Goal: Navigation & Orientation: Find specific page/section

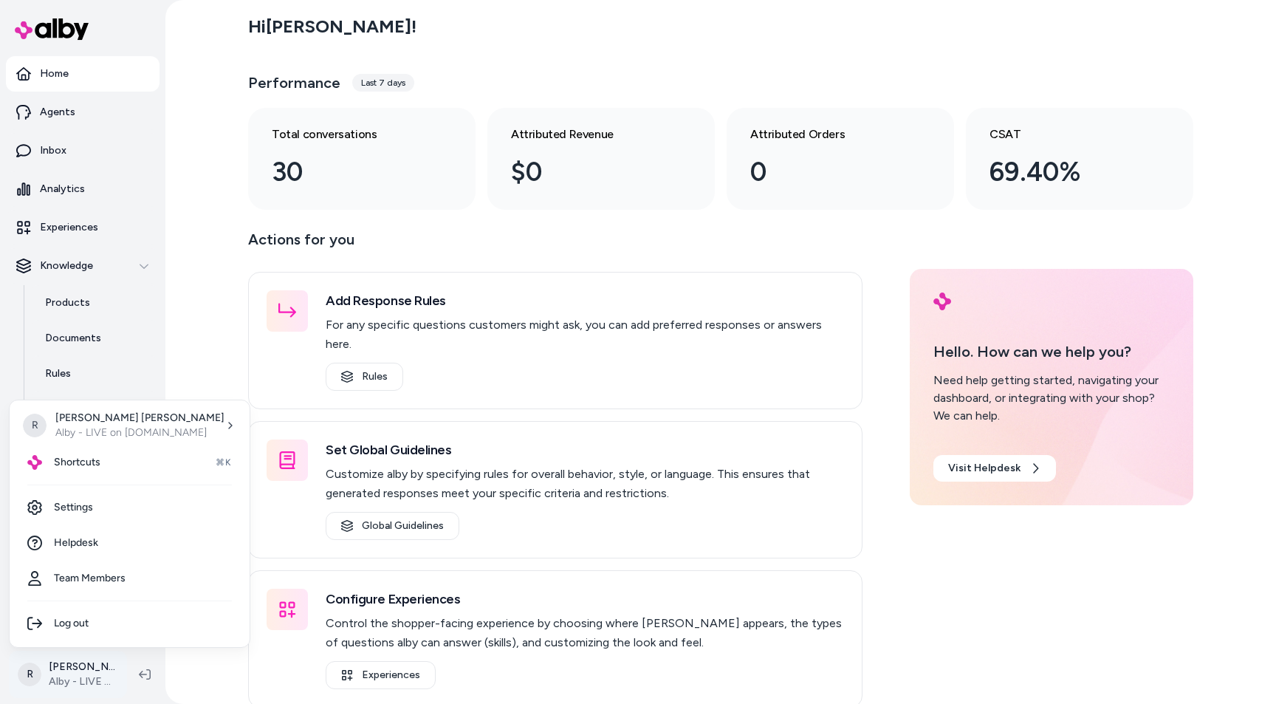
click at [78, 668] on html "Home Agents Inbox Analytics Experiences Knowledge Products Documents Rules Veri…" at bounding box center [638, 352] width 1276 height 704
click at [74, 499] on link "Settings" at bounding box center [130, 506] width 228 height 35
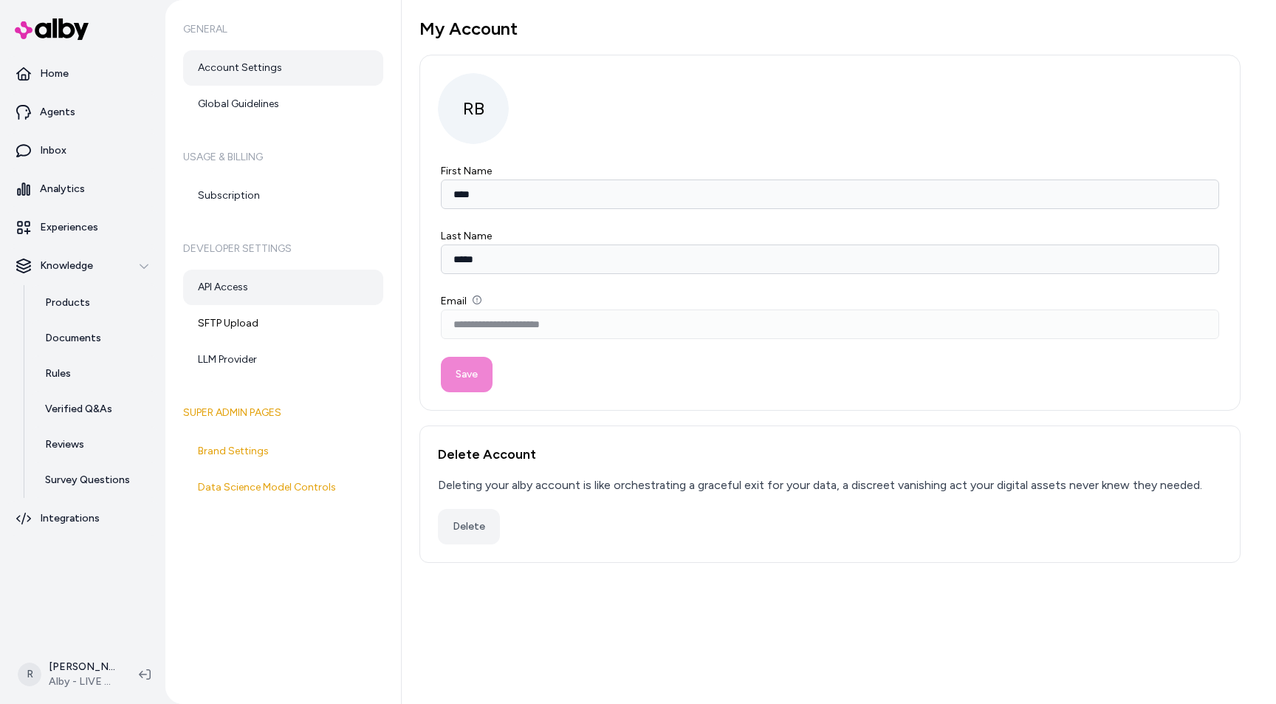
click at [220, 282] on link "API Access" at bounding box center [283, 286] width 200 height 35
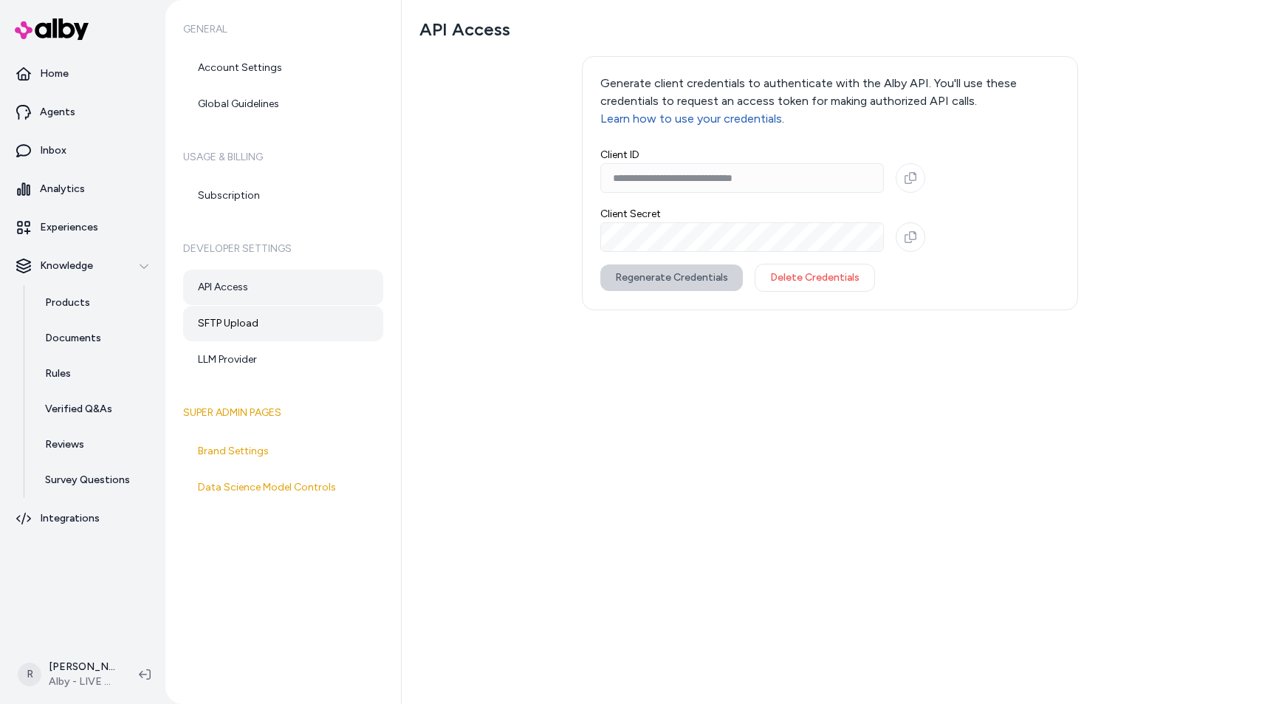
click at [238, 312] on link "SFTP Upload" at bounding box center [283, 323] width 200 height 35
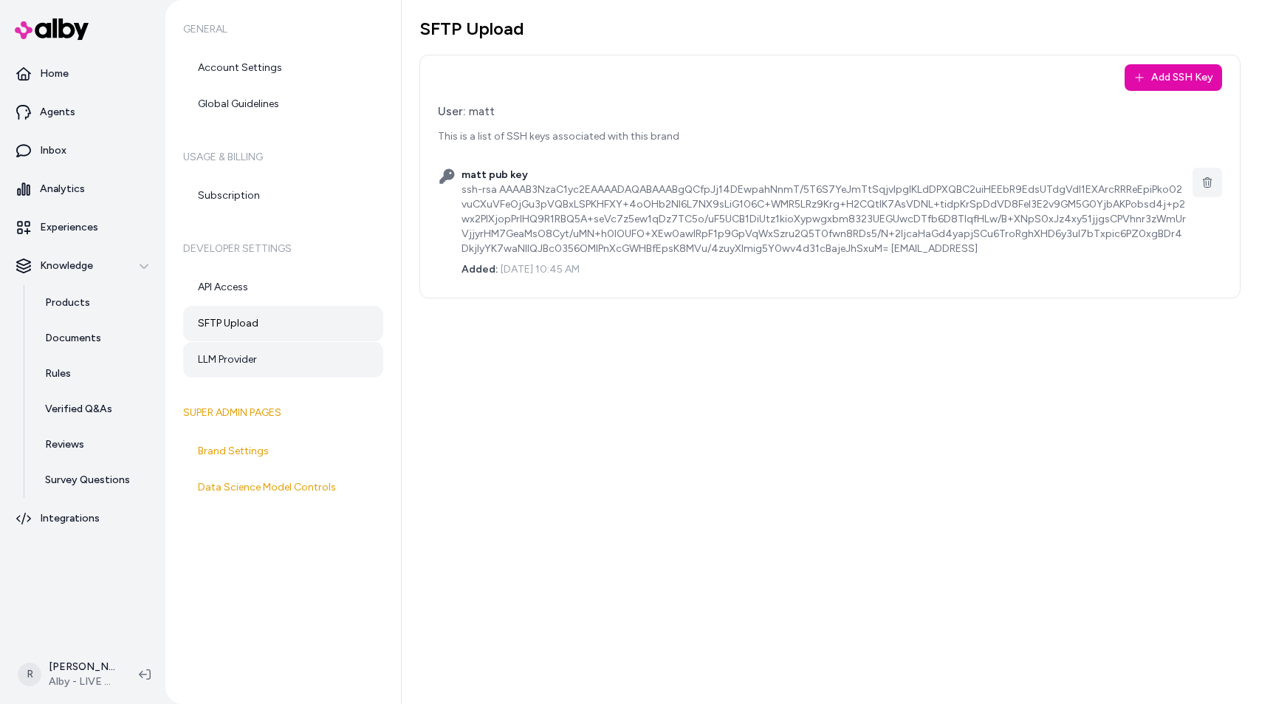
click at [271, 354] on link "LLM Provider" at bounding box center [283, 359] width 200 height 35
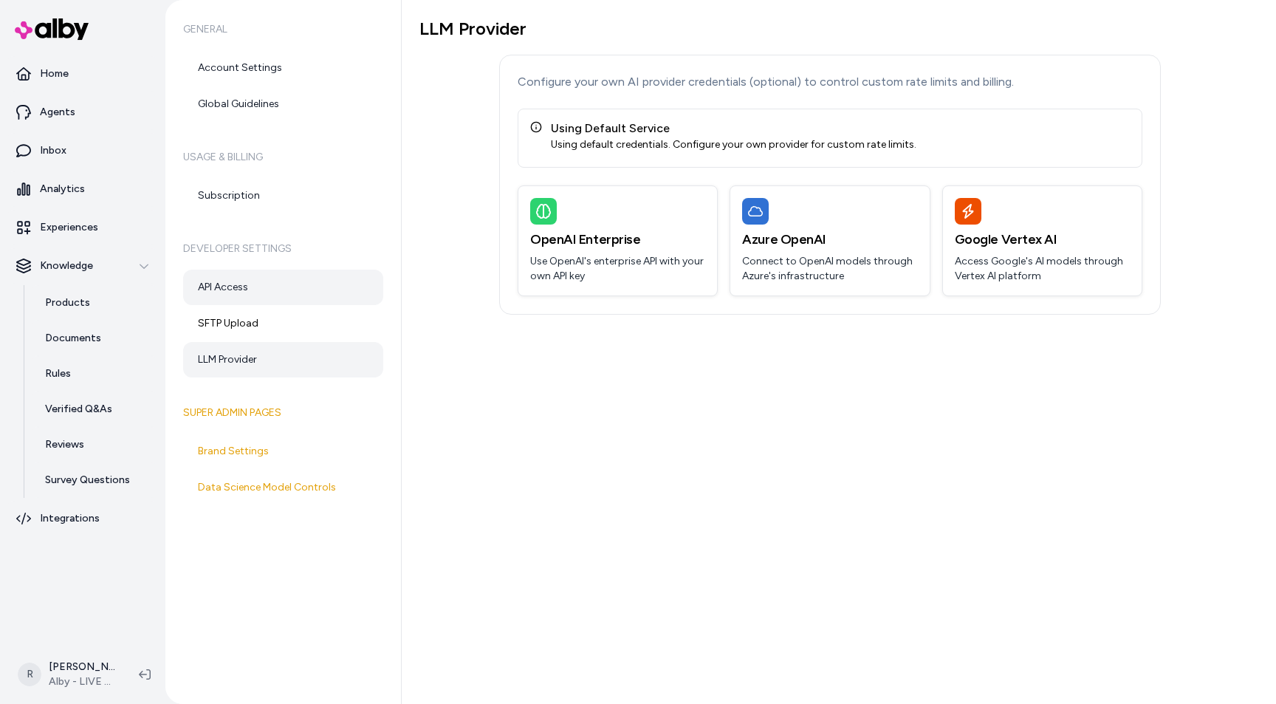
click at [283, 279] on link "API Access" at bounding box center [283, 286] width 200 height 35
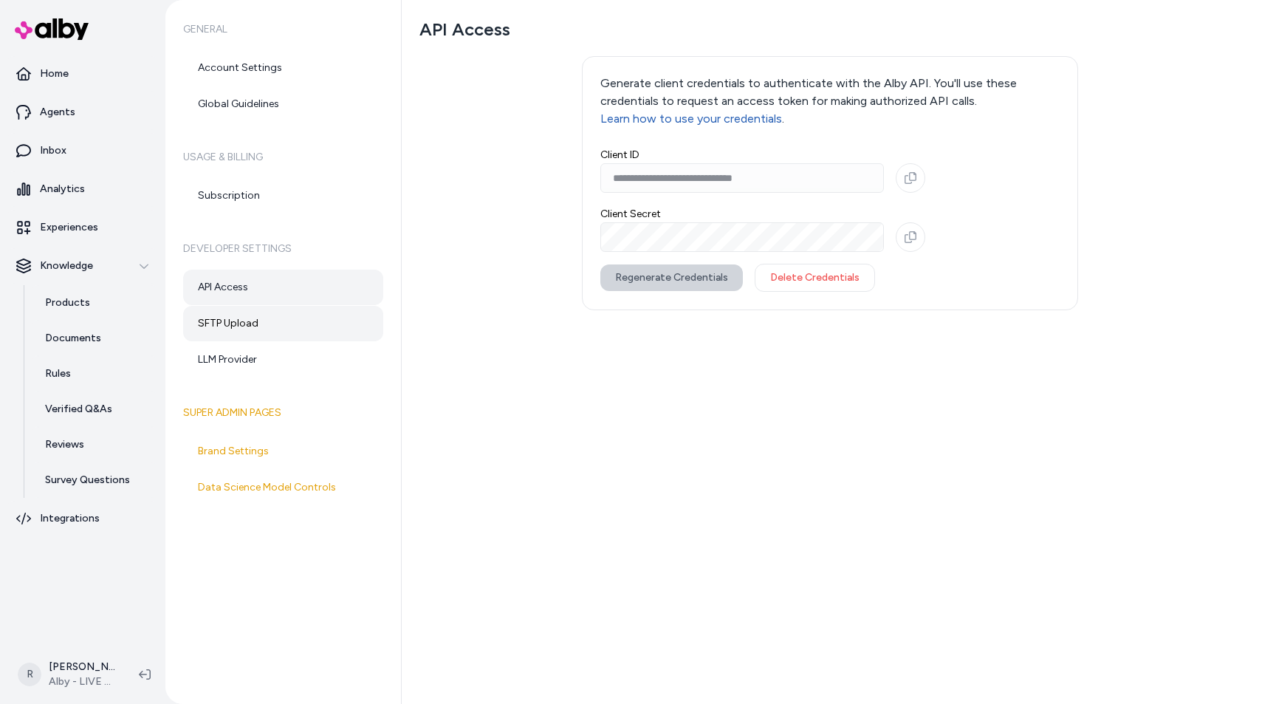
click at [297, 312] on link "SFTP Upload" at bounding box center [283, 323] width 200 height 35
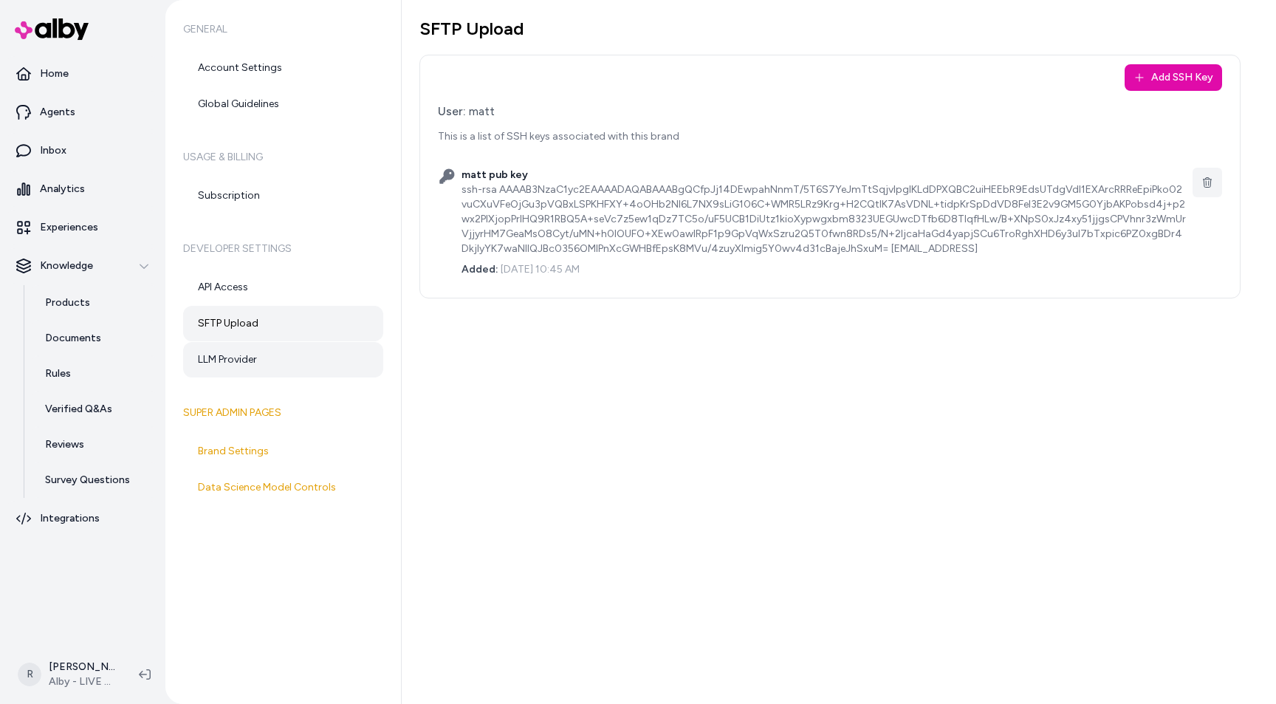
click at [267, 357] on link "LLM Provider" at bounding box center [283, 359] width 200 height 35
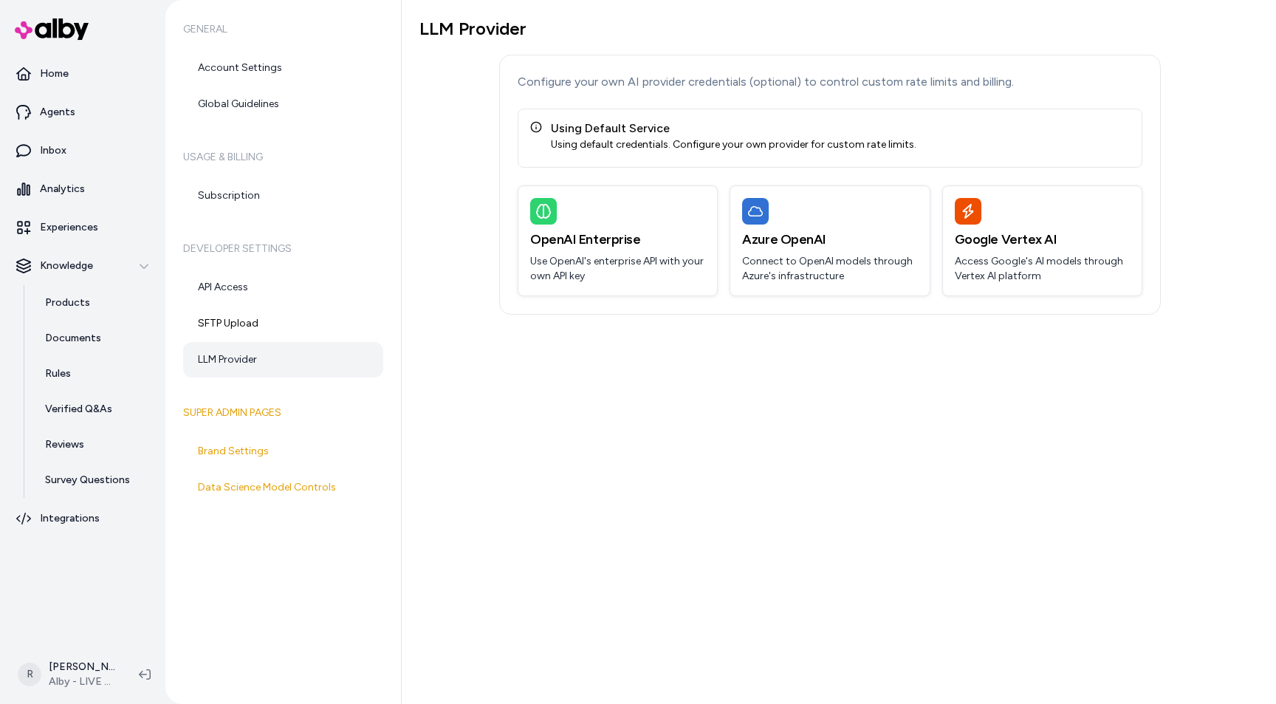
click at [623, 380] on div "LLM Provider Configure your own AI provider credentials (optional) to control c…" at bounding box center [839, 352] width 874 height 704
click at [140, 670] on icon at bounding box center [145, 674] width 12 height 12
click at [140, 670] on section "Home Agents Inbox Analytics Experiences Knowledge Products Documents Rules Veri…" at bounding box center [638, 352] width 1276 height 704
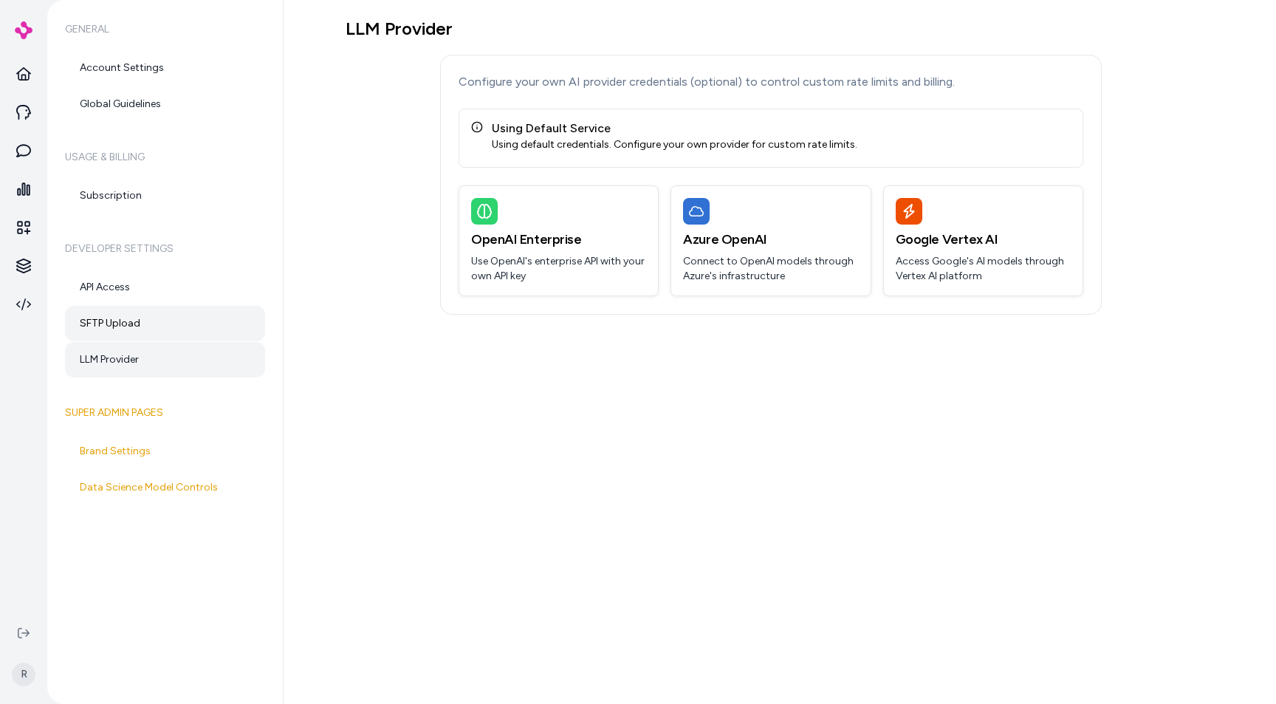
click at [151, 309] on link "SFTP Upload" at bounding box center [165, 323] width 200 height 35
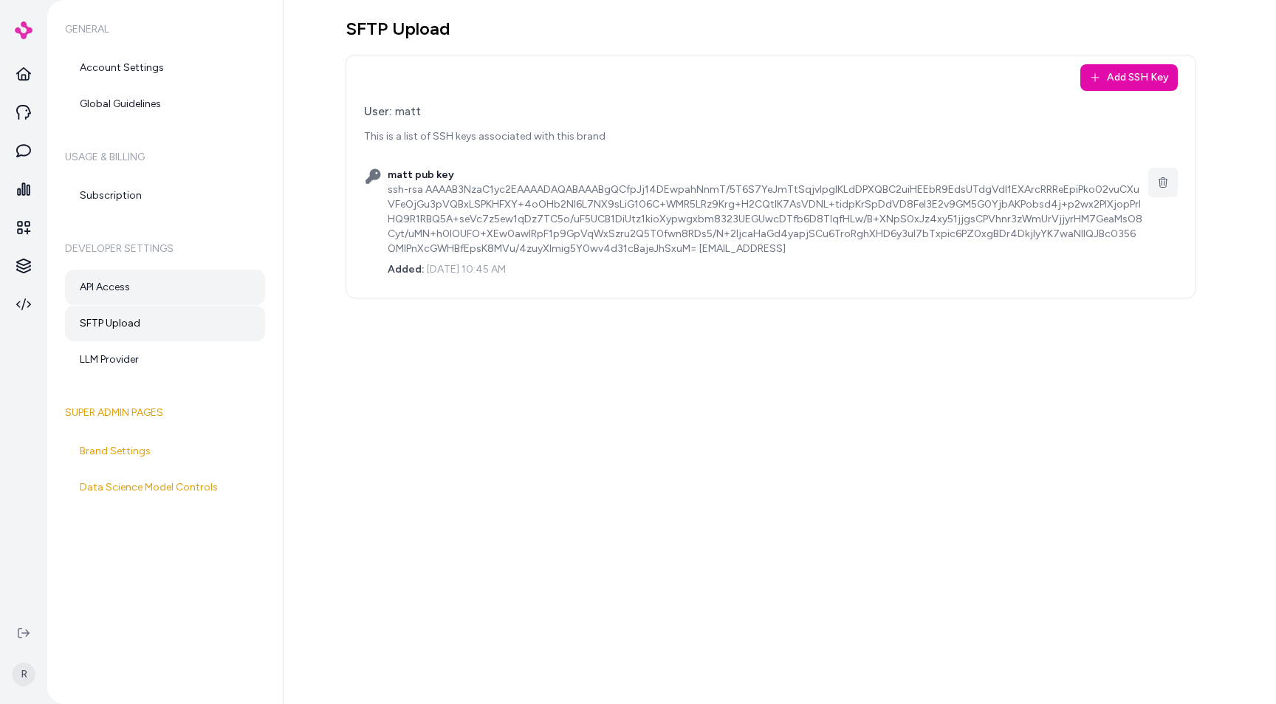
click at [158, 297] on link "API Access" at bounding box center [165, 286] width 200 height 35
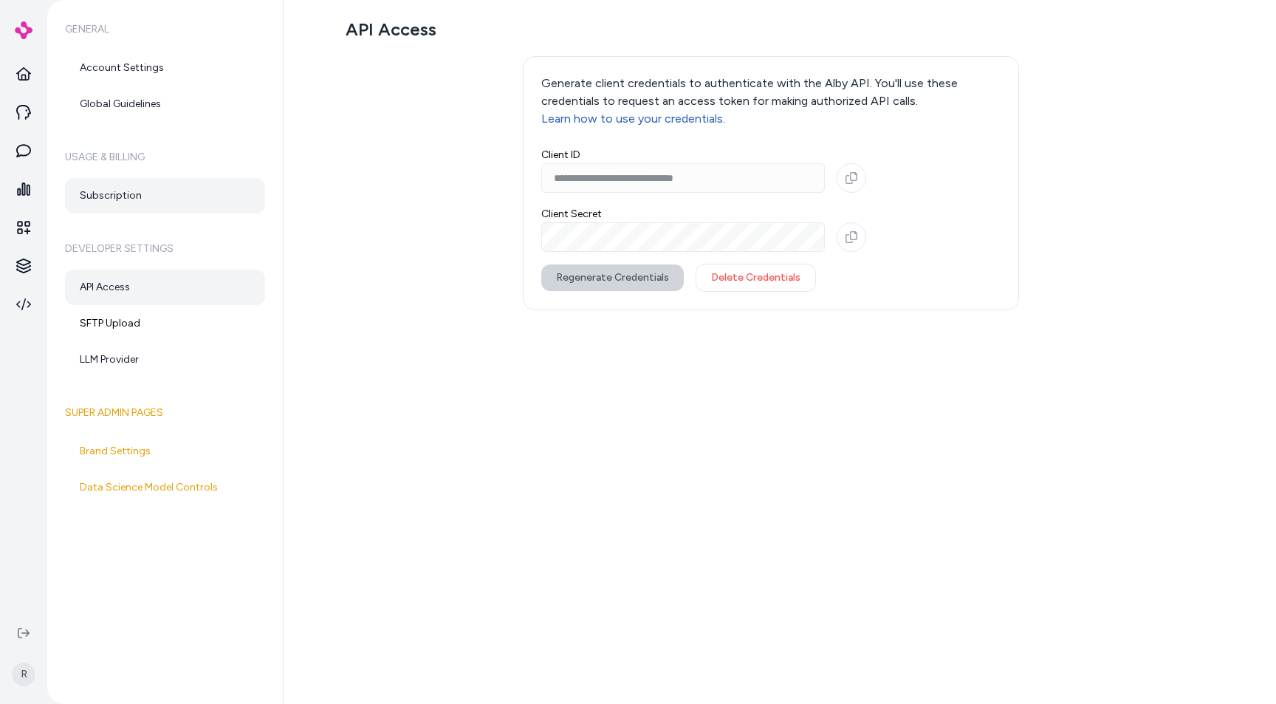
click at [151, 199] on link "Subscription" at bounding box center [165, 195] width 200 height 35
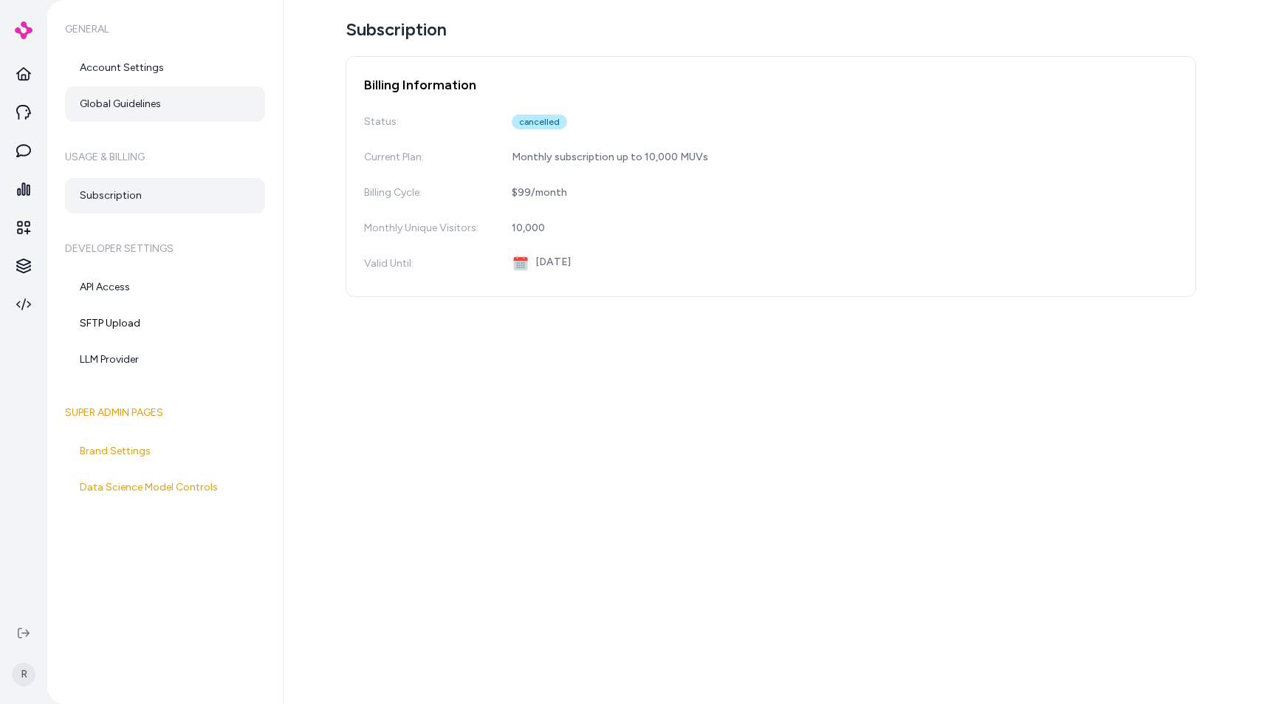
click at [145, 100] on link "Global Guidelines" at bounding box center [165, 103] width 200 height 35
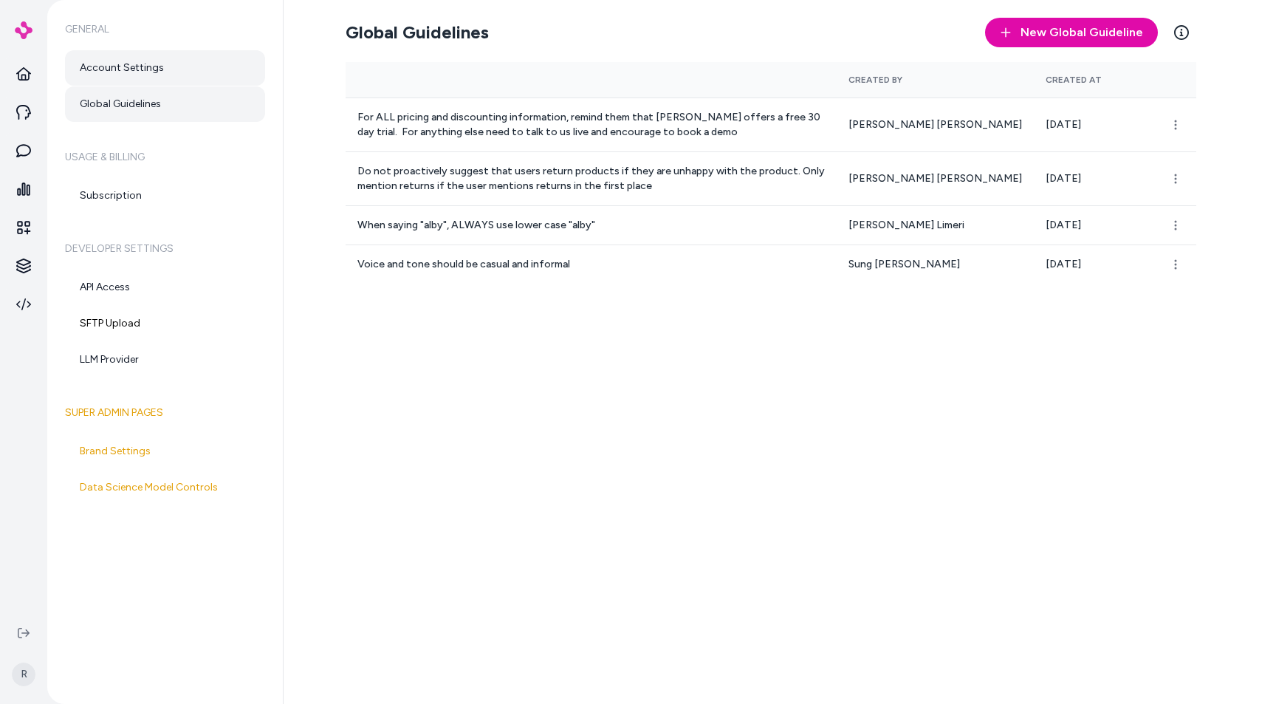
click at [151, 81] on link "Account Settings" at bounding box center [165, 67] width 200 height 35
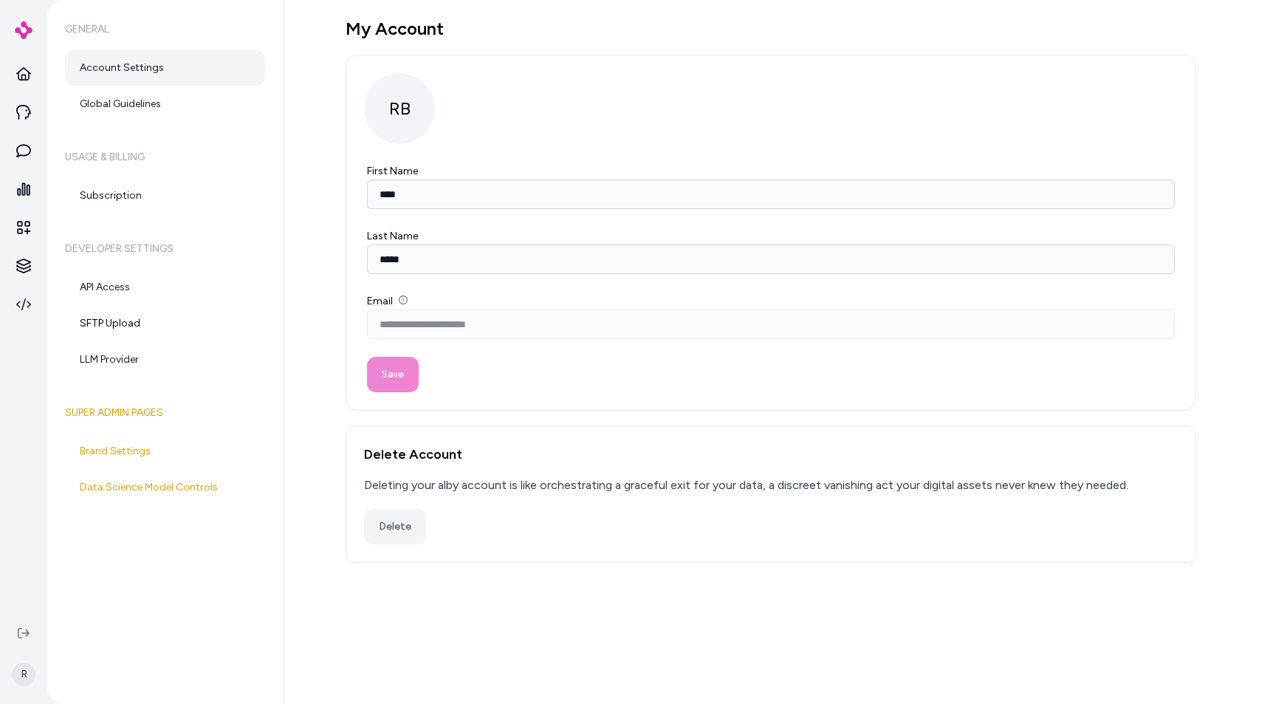
click at [321, 390] on div "**********" at bounding box center [779, 352] width 992 height 704
click at [24, 621] on button at bounding box center [24, 633] width 24 height 24
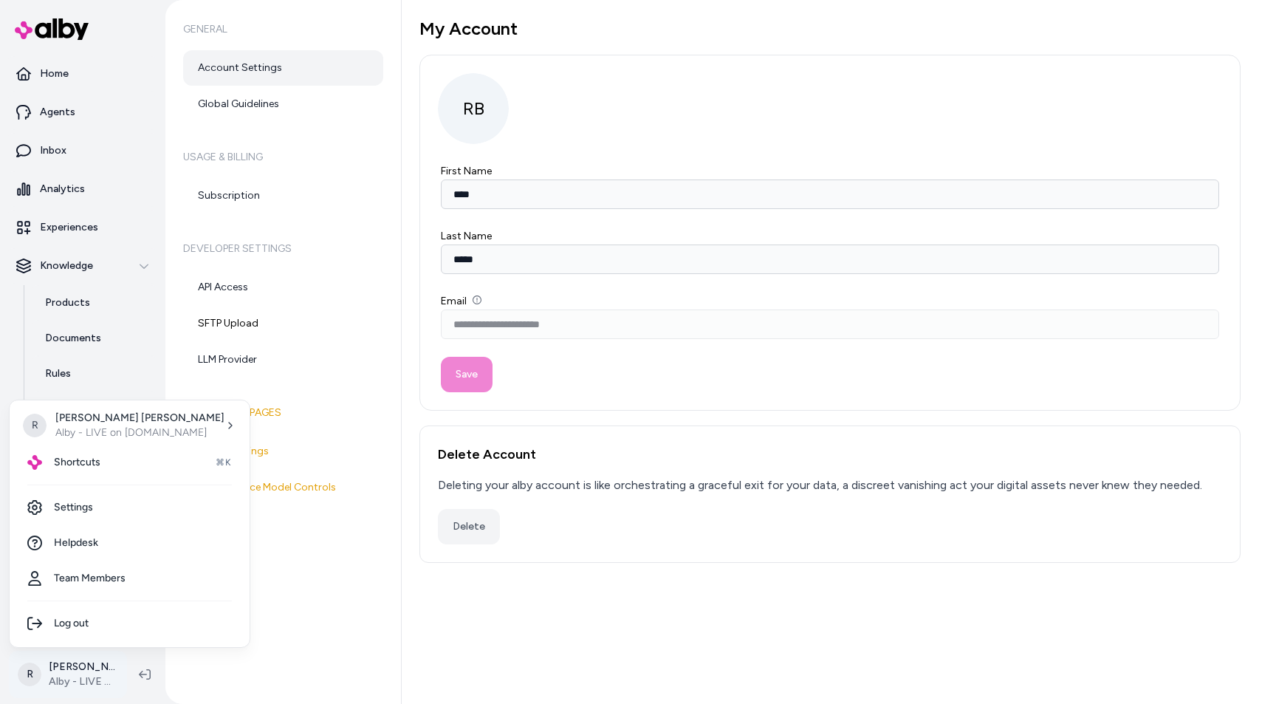
click at [76, 684] on html "**********" at bounding box center [638, 352] width 1276 height 704
